Goal: Navigation & Orientation: Understand site structure

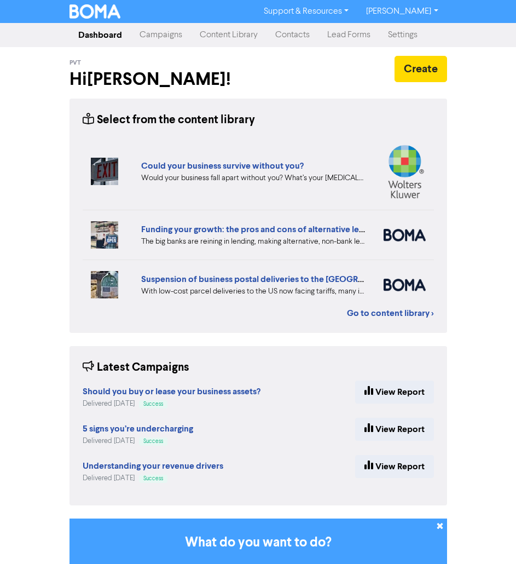
click at [205, 39] on link "Content Library" at bounding box center [229, 35] width 76 height 22
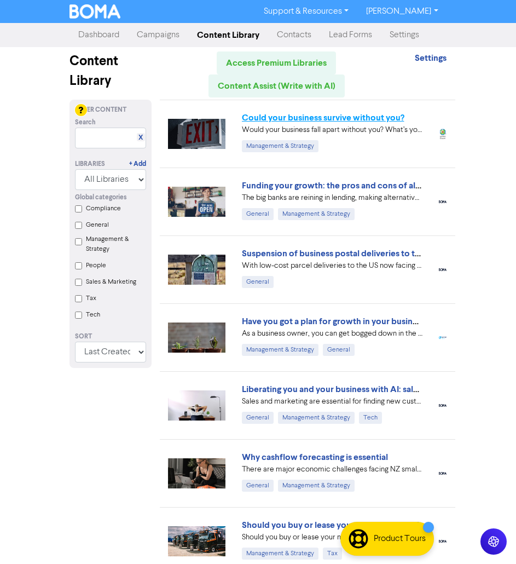
drag, startPoint x: 315, startPoint y: 184, endPoint x: 295, endPoint y: 116, distance: 71.2
click at [414, 33] on link "Settings" at bounding box center [404, 35] width 47 height 22
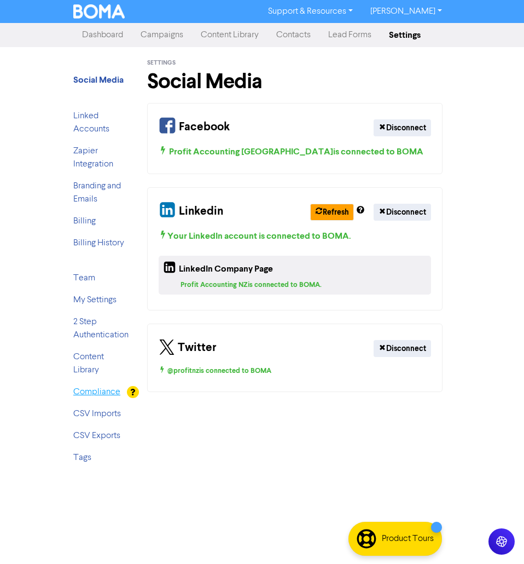
click at [98, 390] on link "Compliance" at bounding box center [96, 391] width 47 height 9
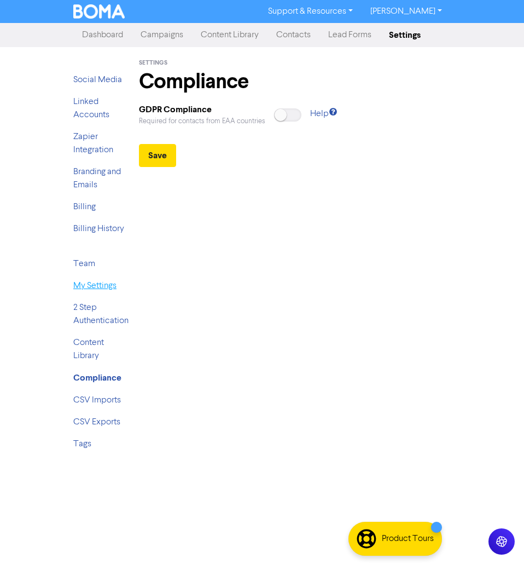
click at [90, 286] on link "My Settings" at bounding box center [94, 285] width 43 height 9
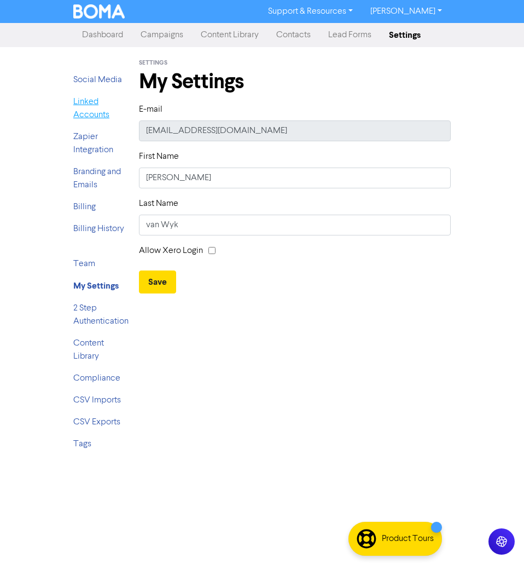
click at [88, 116] on link "Linked Accounts" at bounding box center [91, 108] width 36 height 22
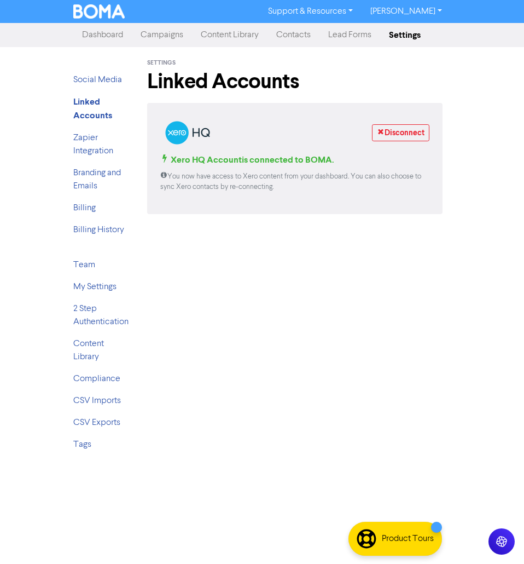
click at [95, 40] on link "Dashboard" at bounding box center [102, 35] width 59 height 22
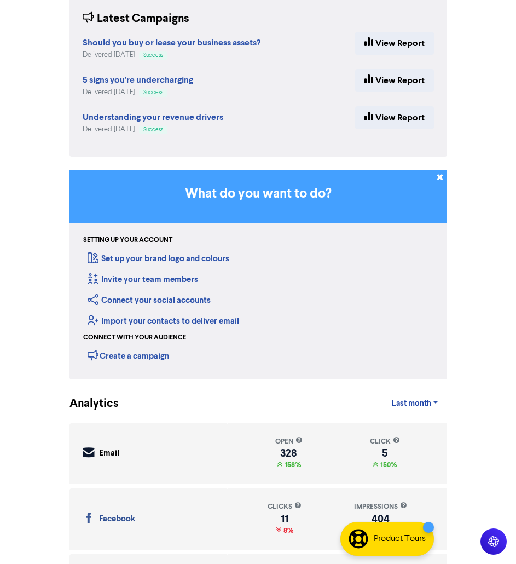
scroll to position [383, 0]
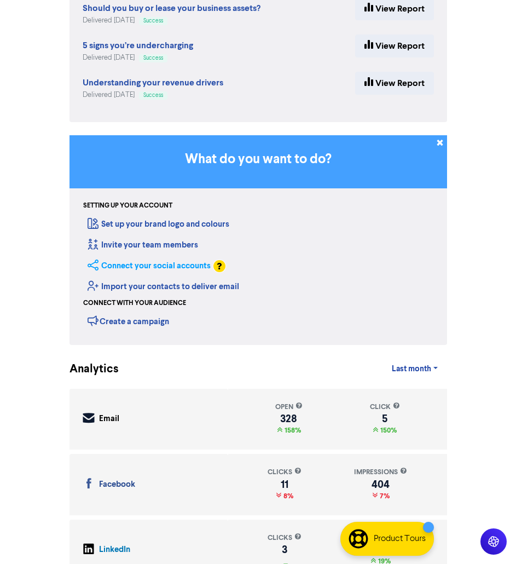
click at [137, 264] on link "Connect your social accounts" at bounding box center [149, 265] width 123 height 10
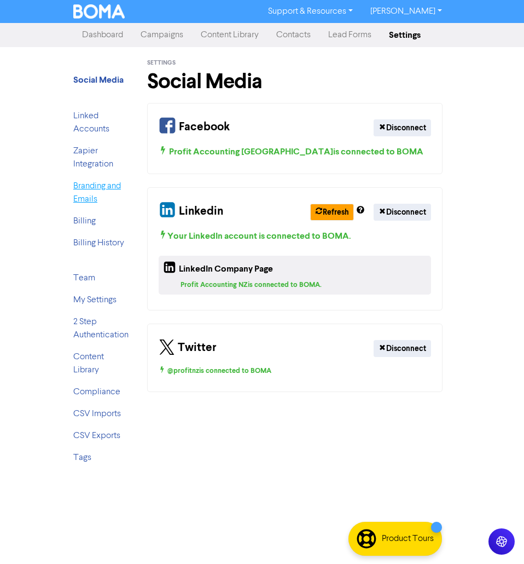
click at [91, 187] on link "Branding and Emails" at bounding box center [97, 193] width 48 height 22
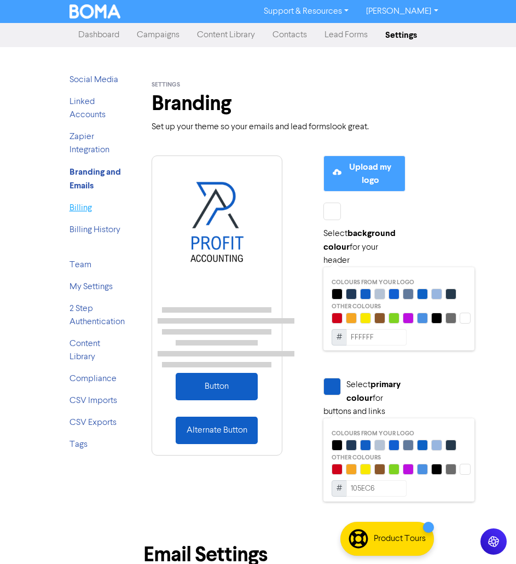
click at [88, 207] on link "Billing" at bounding box center [80, 208] width 22 height 9
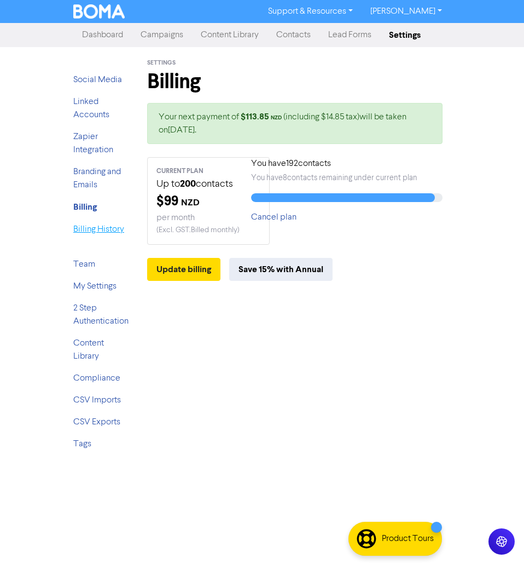
click at [106, 230] on link "Billing History" at bounding box center [98, 229] width 51 height 9
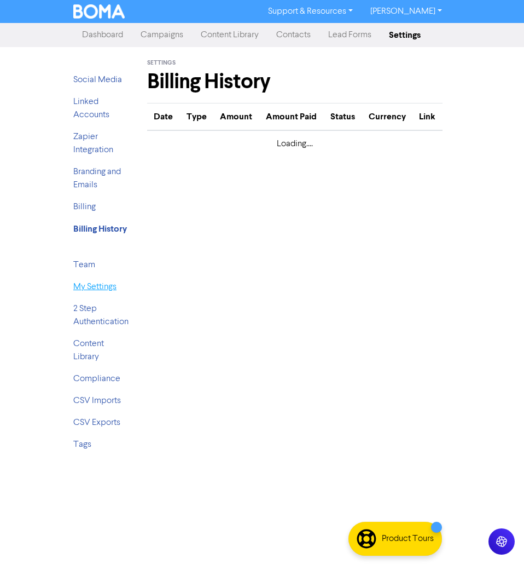
click at [88, 285] on link "My Settings" at bounding box center [94, 286] width 43 height 9
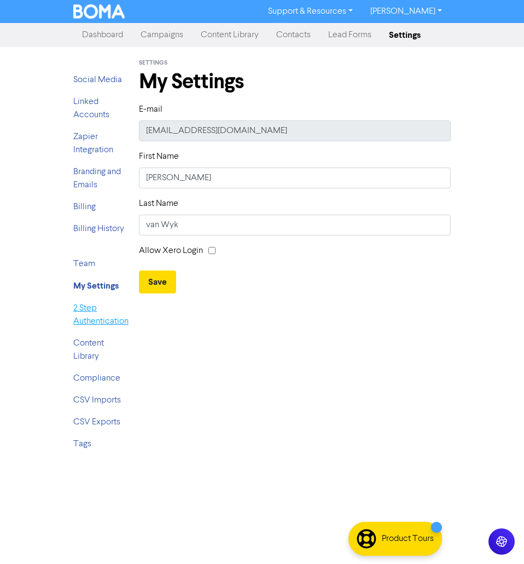
click at [81, 308] on link "2 Step Authentication" at bounding box center [100, 315] width 55 height 22
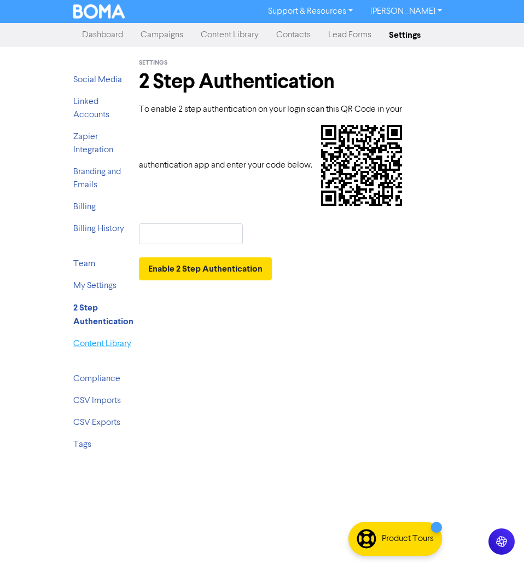
click at [94, 343] on link "Content Library" at bounding box center [102, 343] width 58 height 9
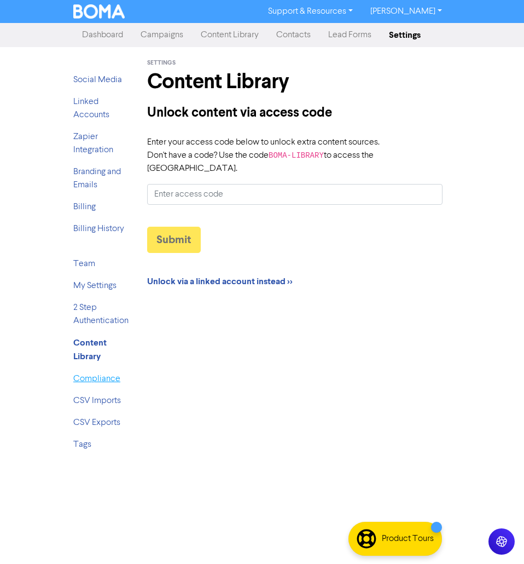
click at [94, 378] on link "Compliance" at bounding box center [96, 378] width 47 height 9
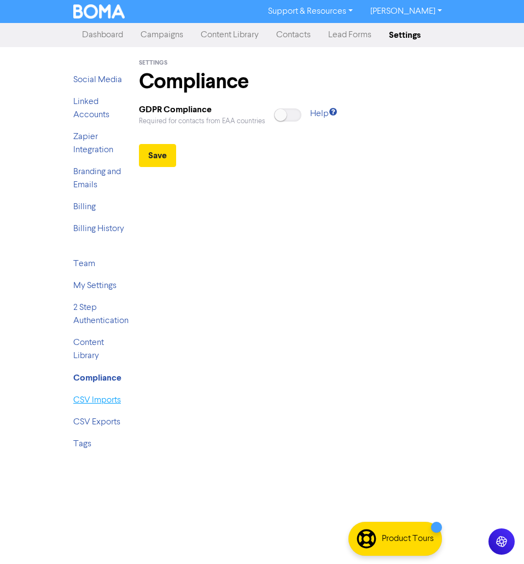
click at [106, 399] on link "CSV Imports" at bounding box center [97, 400] width 48 height 9
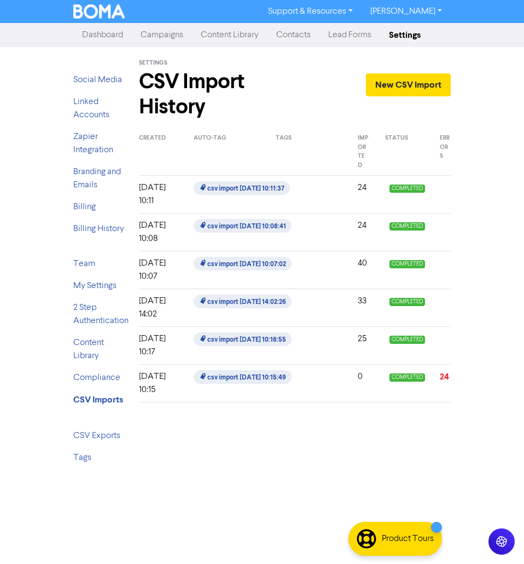
click at [109, 430] on li "CSV Exports" at bounding box center [100, 435] width 55 height 13
click at [114, 439] on link "CSV Exports" at bounding box center [96, 435] width 47 height 9
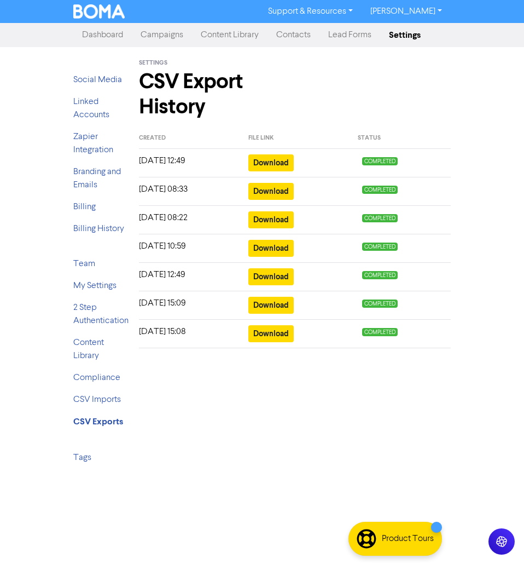
click at [155, 40] on link "Campaigns" at bounding box center [162, 35] width 60 height 22
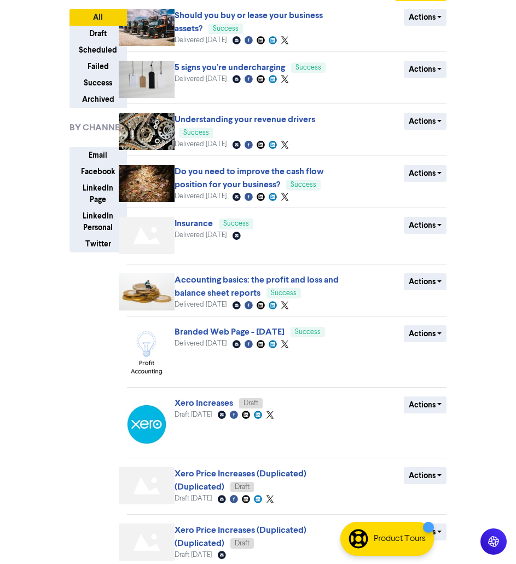
scroll to position [132, 0]
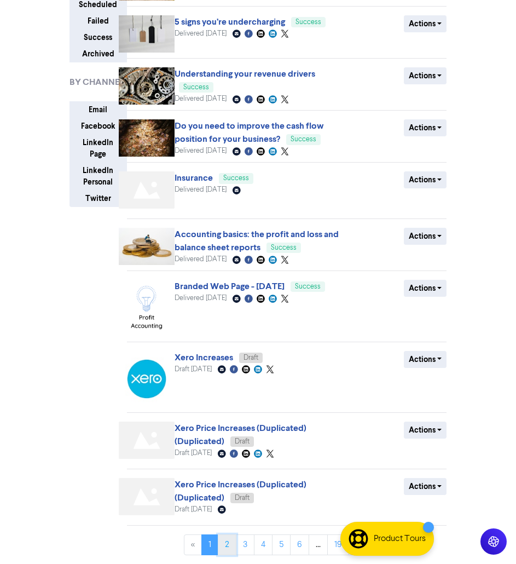
click at [227, 546] on link "2" at bounding box center [227, 544] width 19 height 21
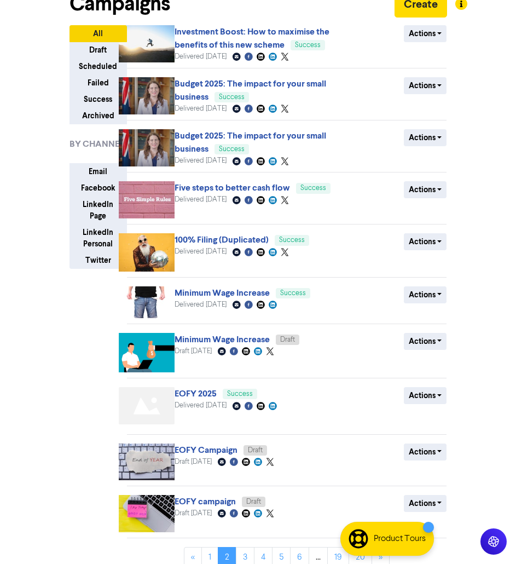
scroll to position [82, 0]
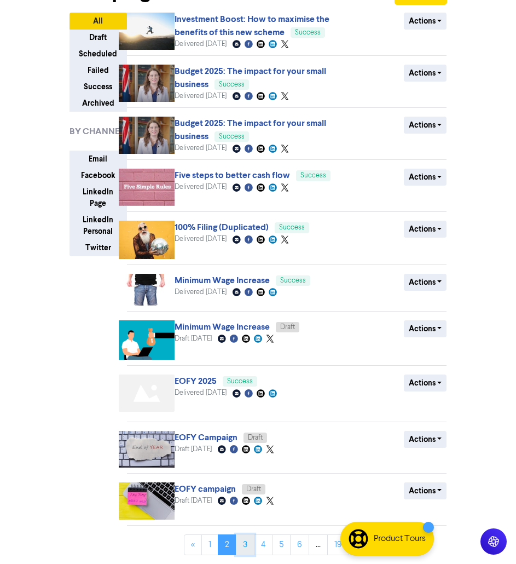
click at [247, 551] on link "3" at bounding box center [245, 544] width 19 height 21
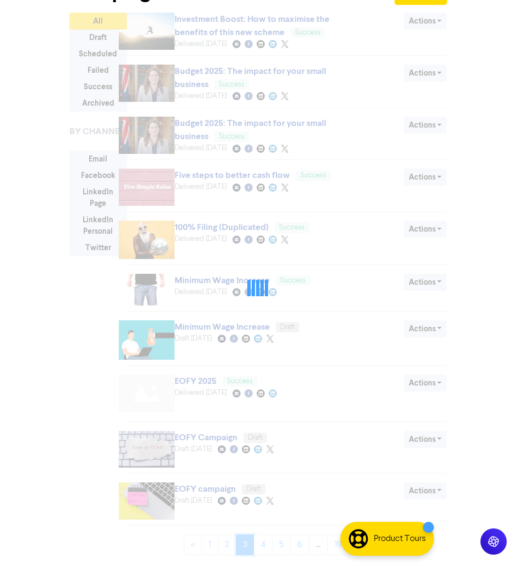
scroll to position [0, 0]
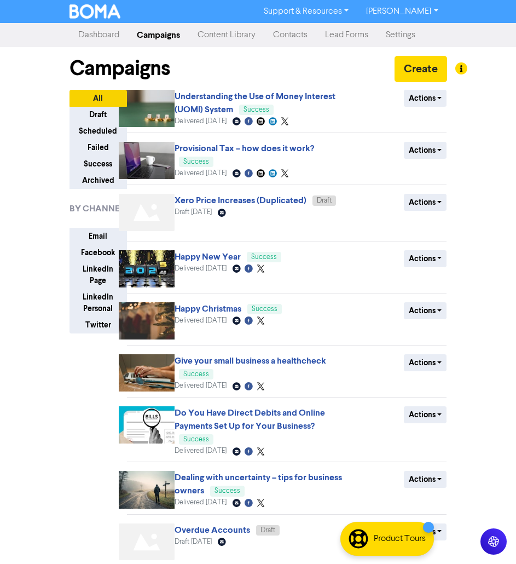
click at [250, 40] on link "Content Library" at bounding box center [227, 35] width 76 height 22
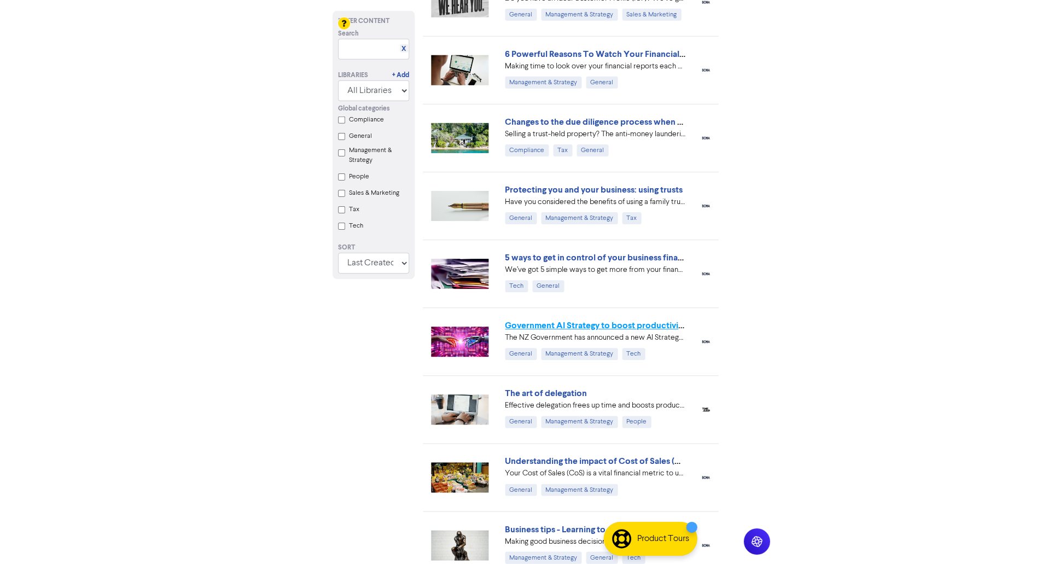
scroll to position [1495, 0]
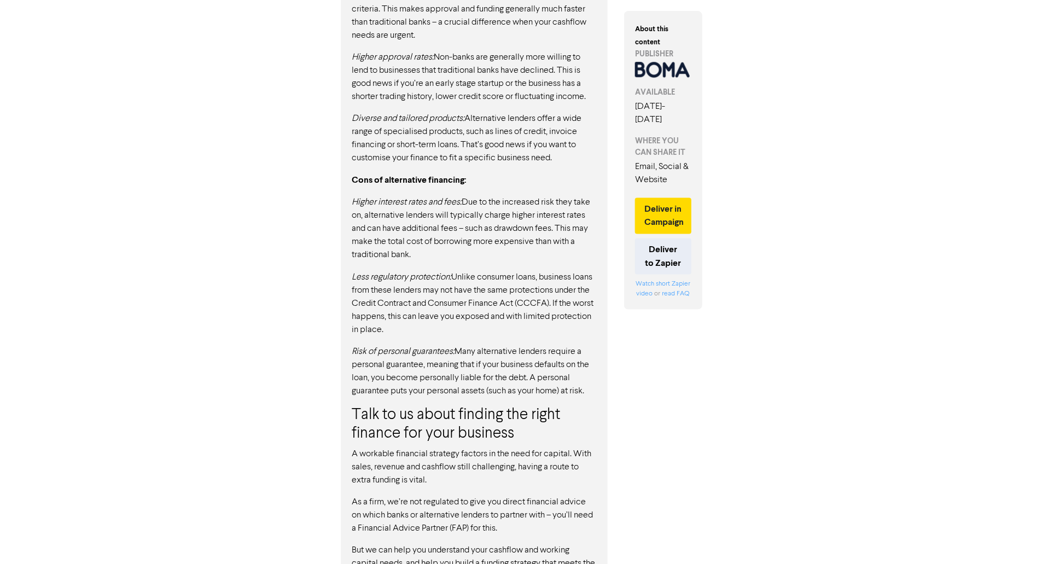
scroll to position [933, 0]
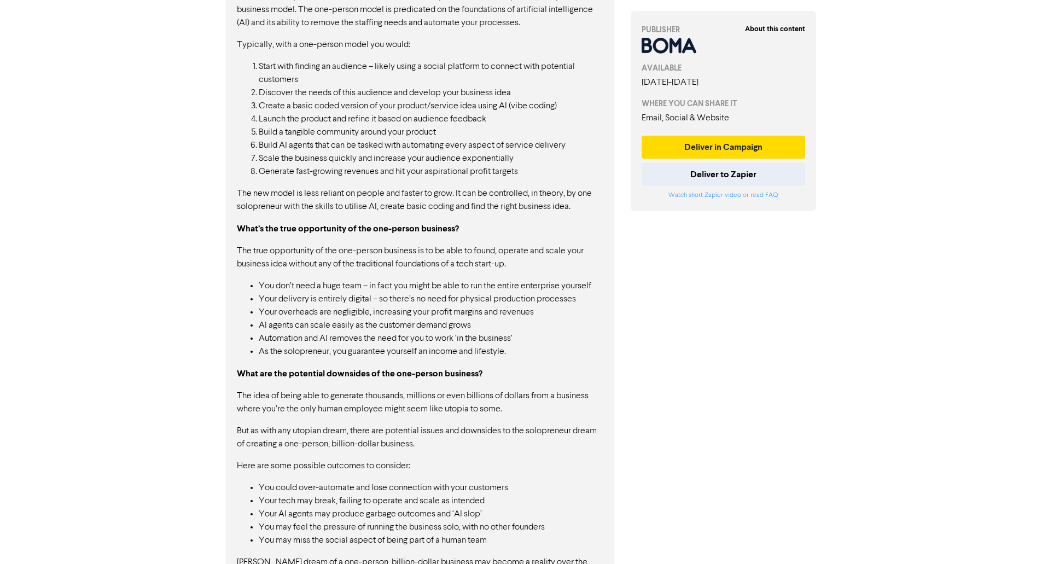
scroll to position [1080, 0]
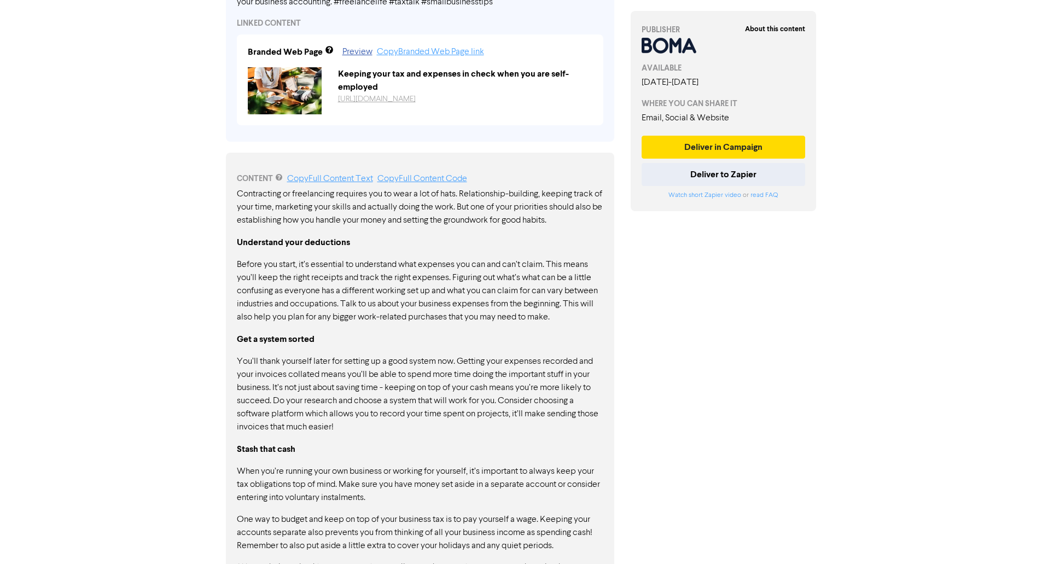
scroll to position [474, 0]
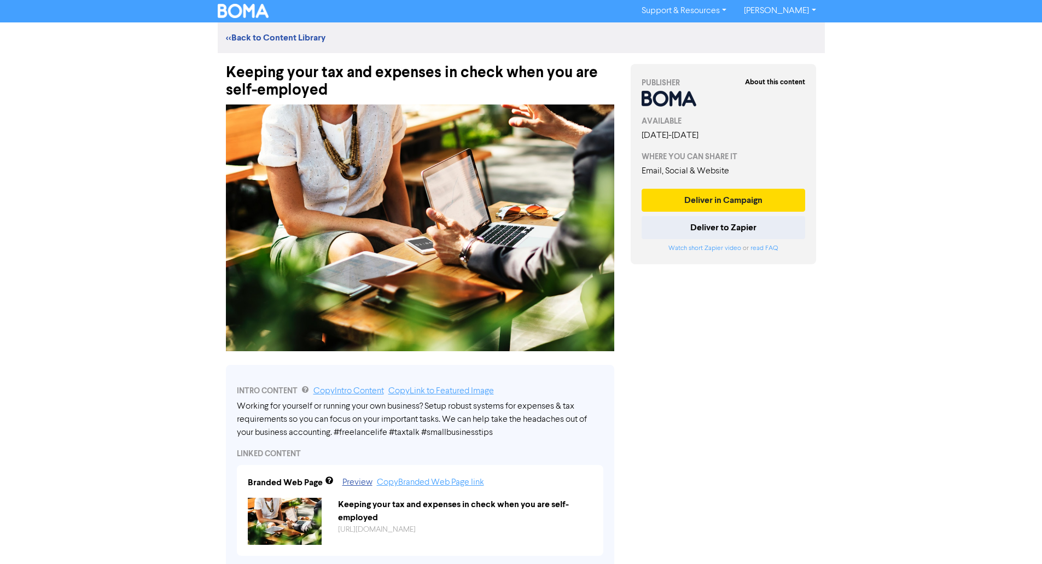
scroll to position [0, 0]
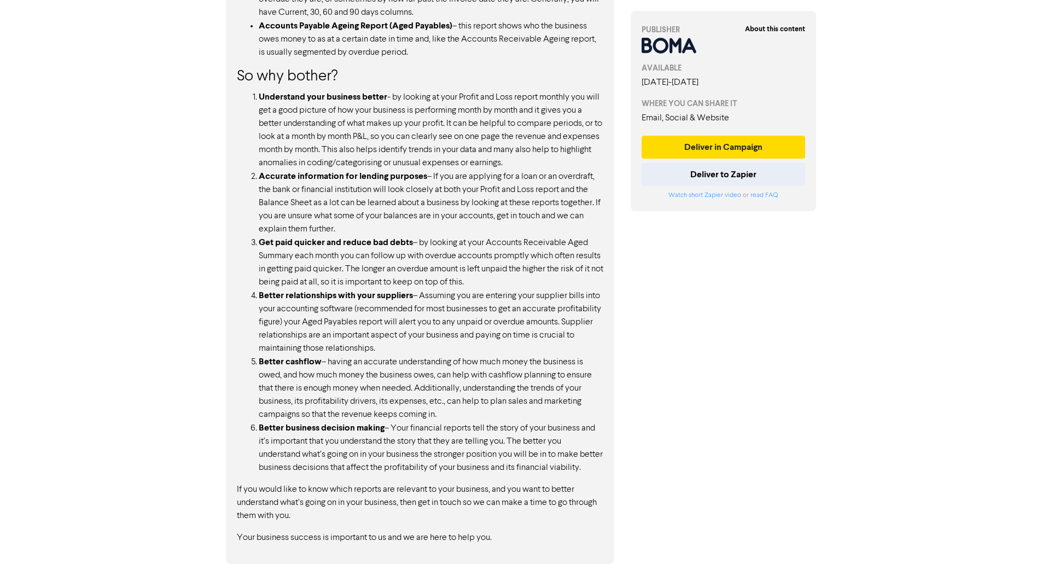
scroll to position [949, 0]
